Goal: Transaction & Acquisition: Book appointment/travel/reservation

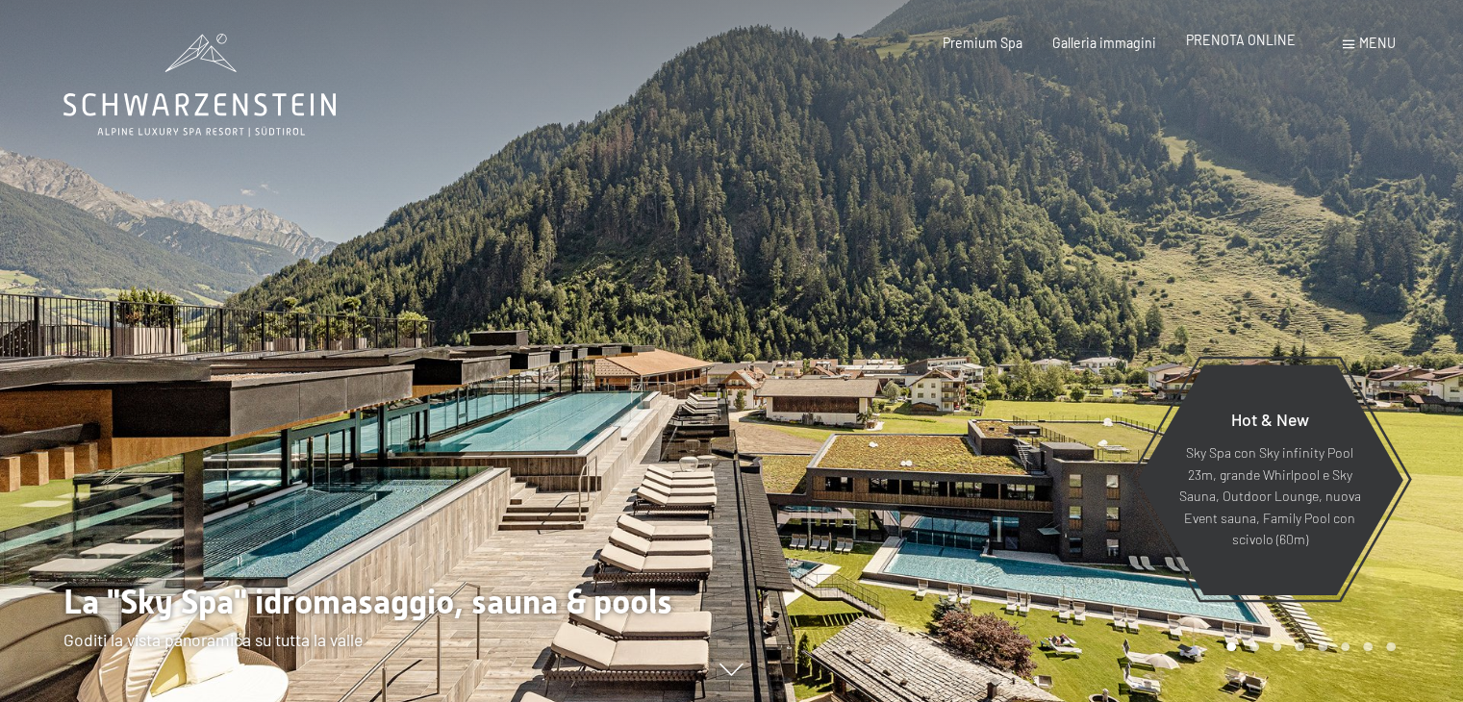
click at [1227, 43] on span "PRENOTA ONLINE" at bounding box center [1241, 40] width 110 height 16
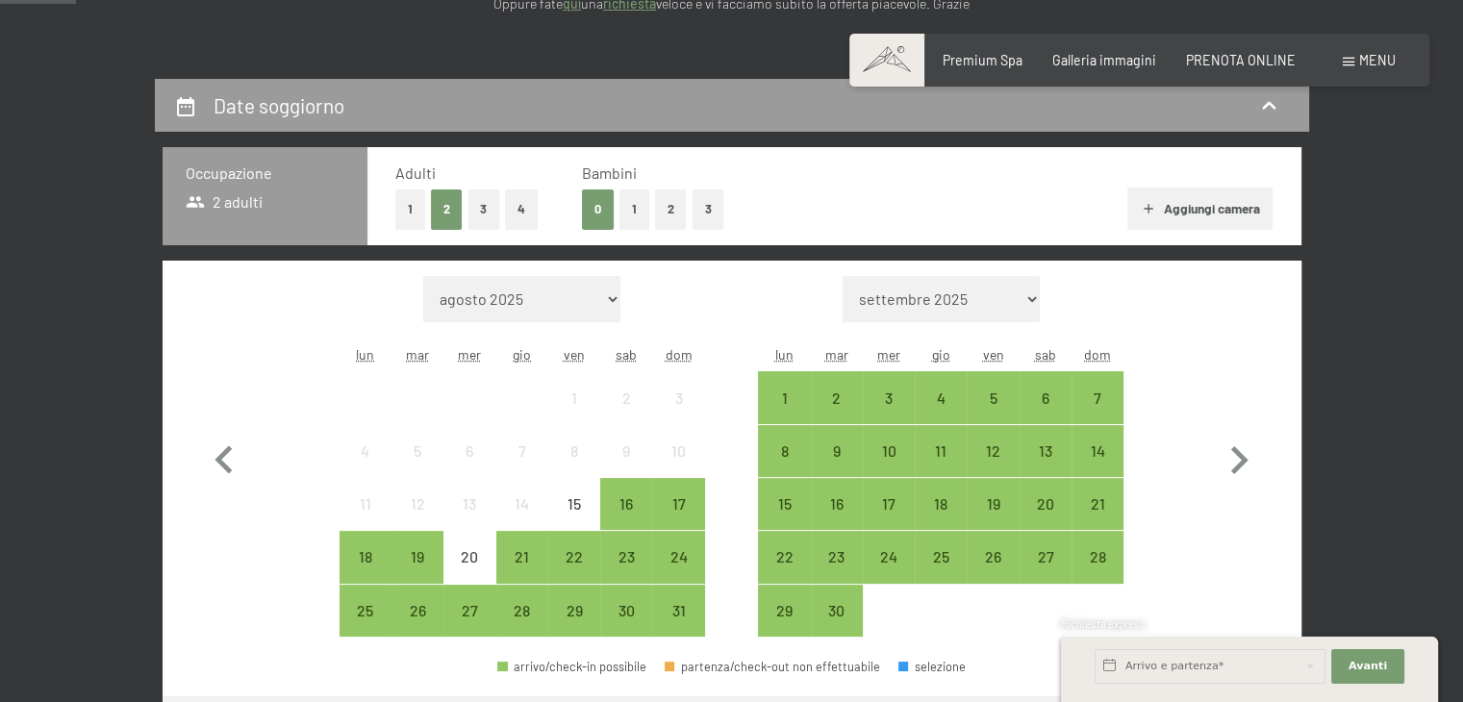
scroll to position [341, 0]
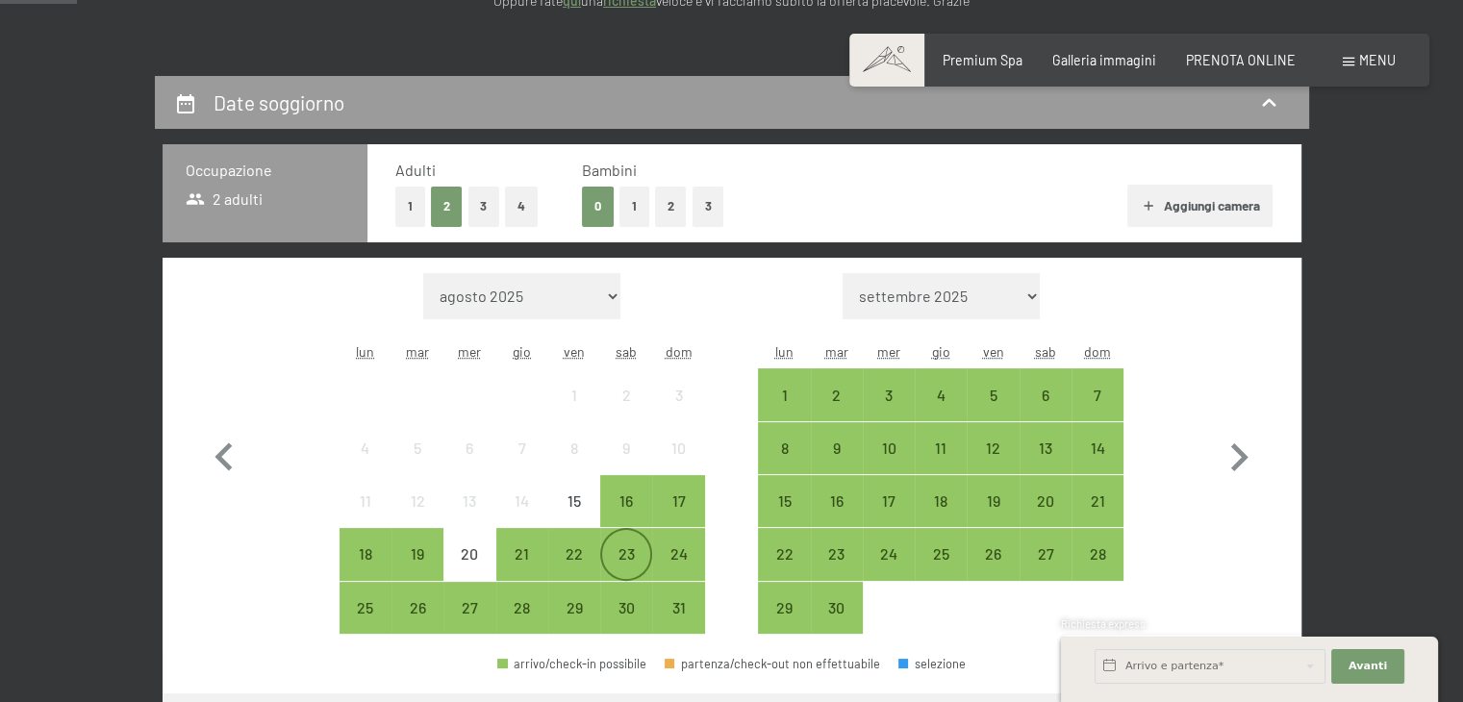
click at [636, 549] on div "23" at bounding box center [626, 570] width 48 height 48
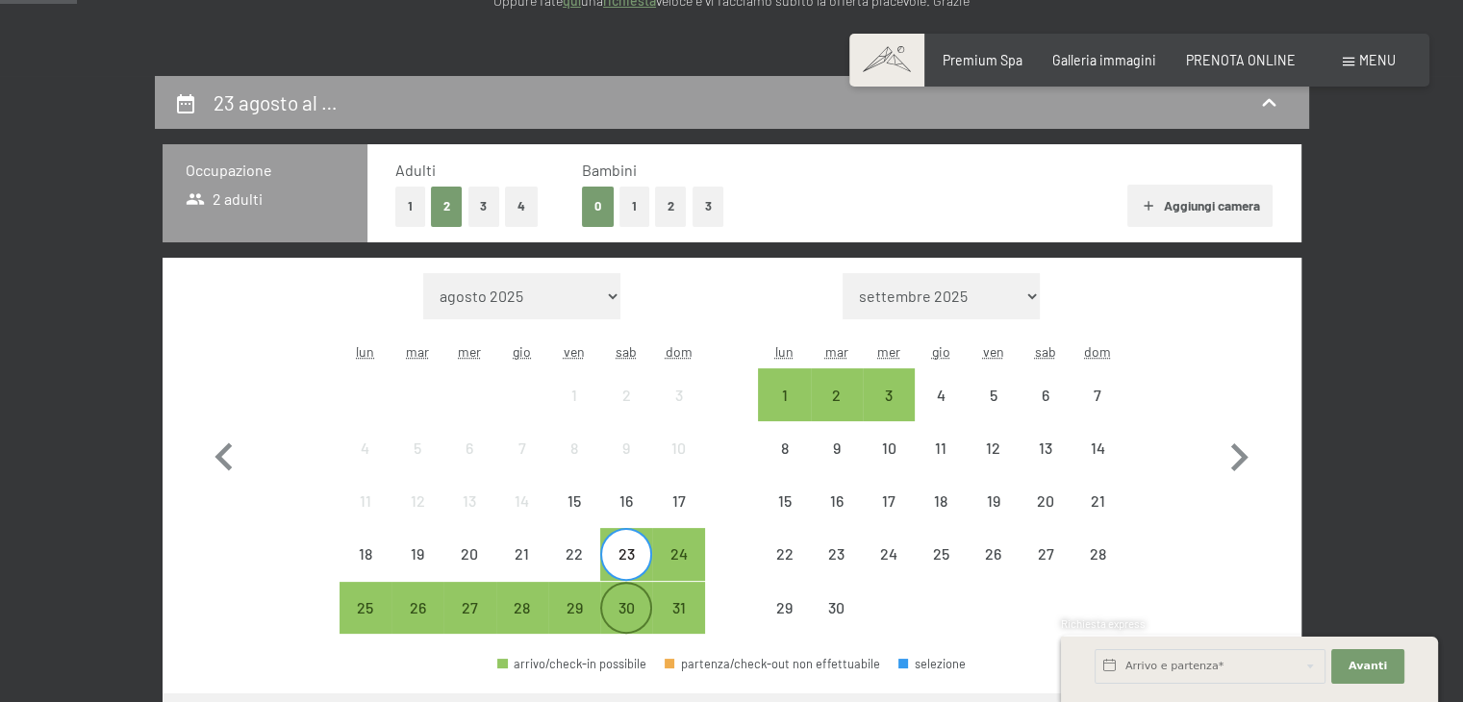
click at [627, 606] on div "30" at bounding box center [626, 624] width 48 height 48
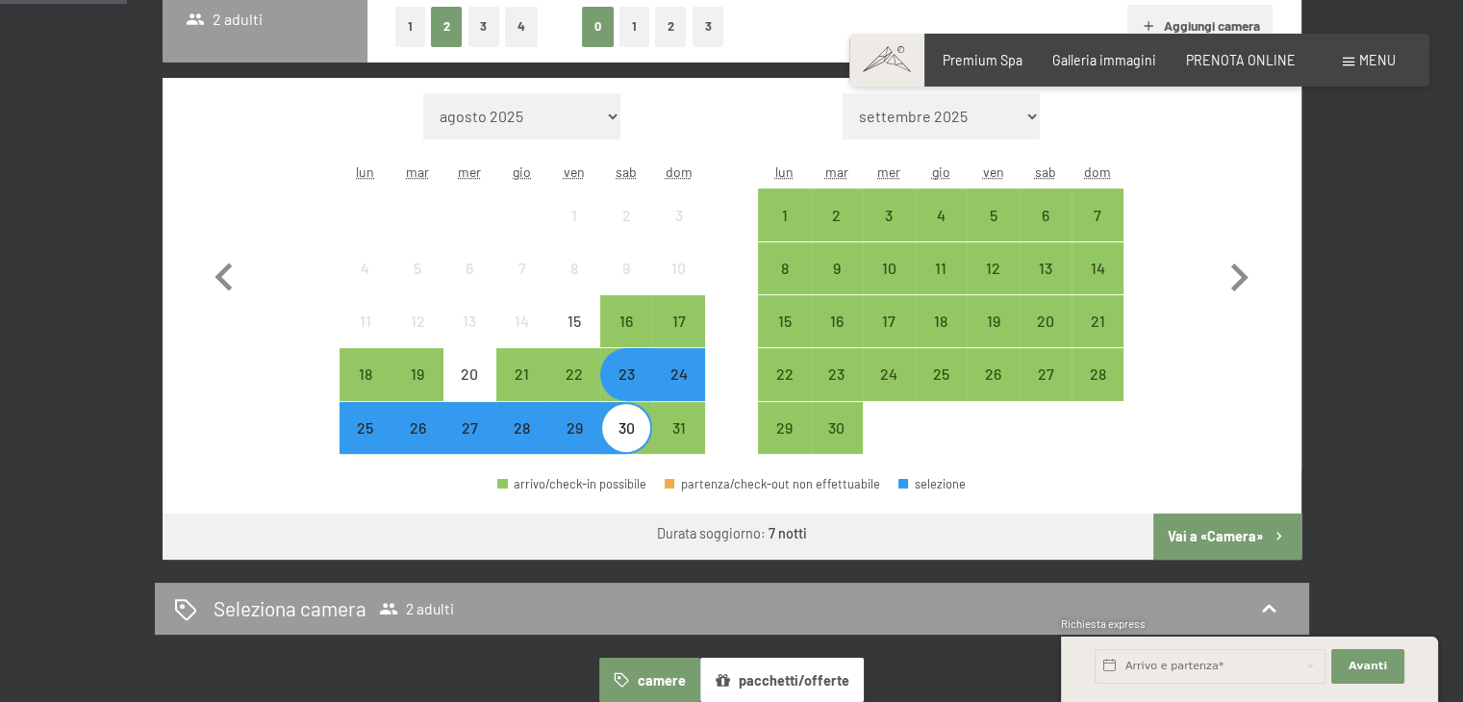
scroll to position [529, 0]
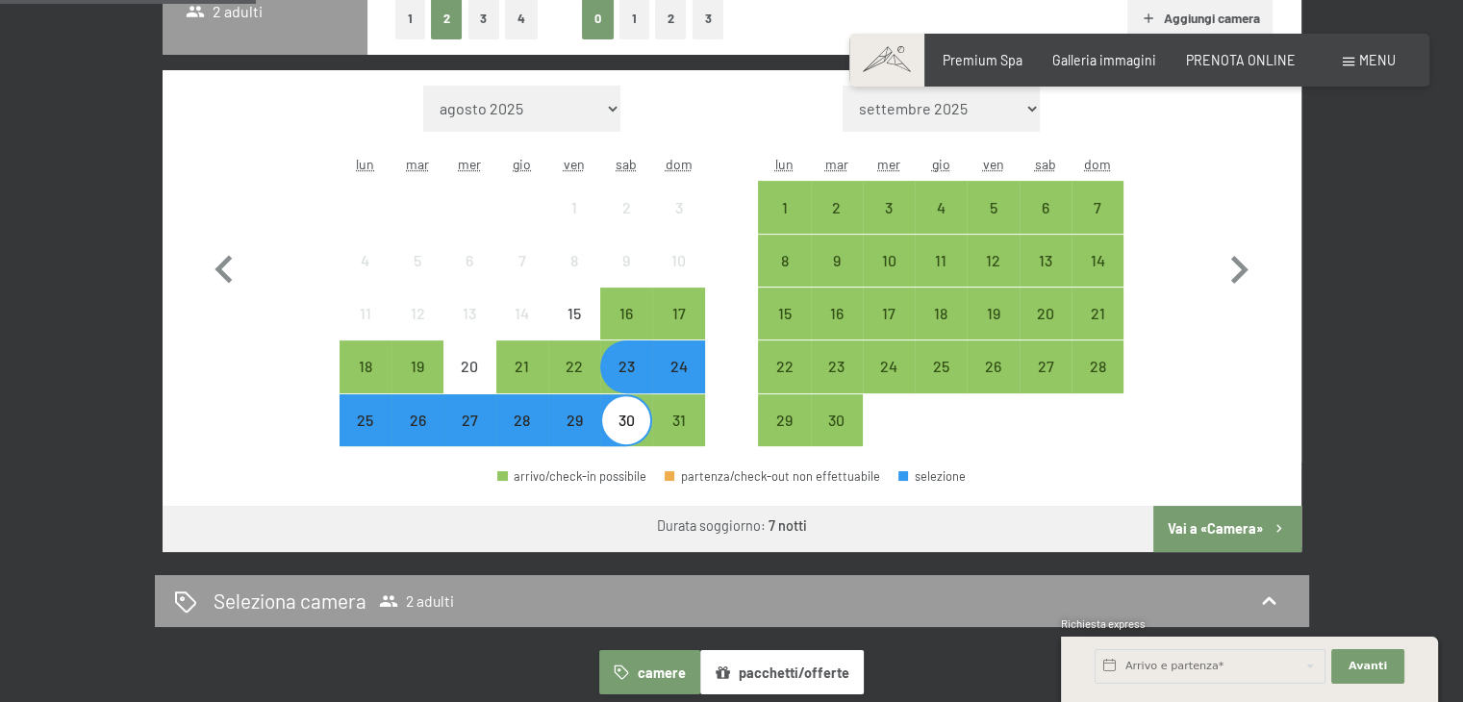
click at [258, 418] on div "Mese/anno agosto 2025 settembre 2025 ottobre 2025 novembre 2025 dicembre 2025 g…" at bounding box center [731, 267] width 1071 height 362
